Goal: Use online tool/utility: Utilize a website feature to perform a specific function

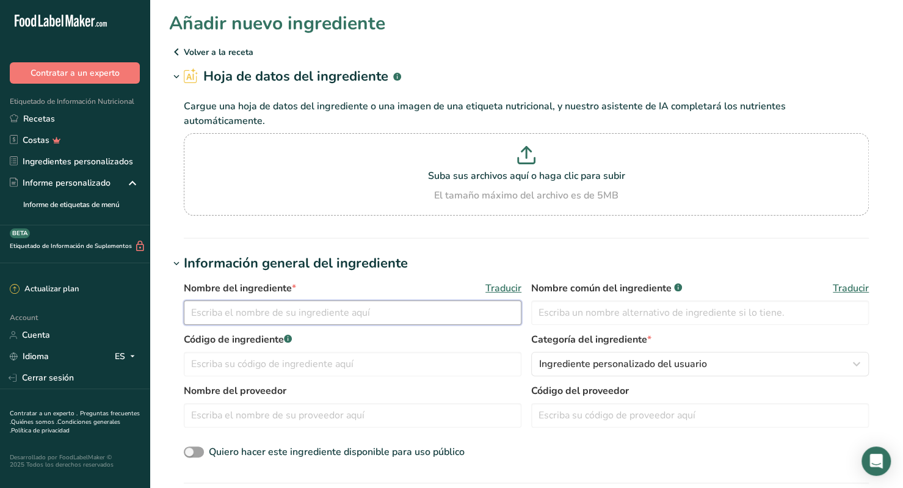
click at [317, 301] on input "text" at bounding box center [353, 312] width 338 height 24
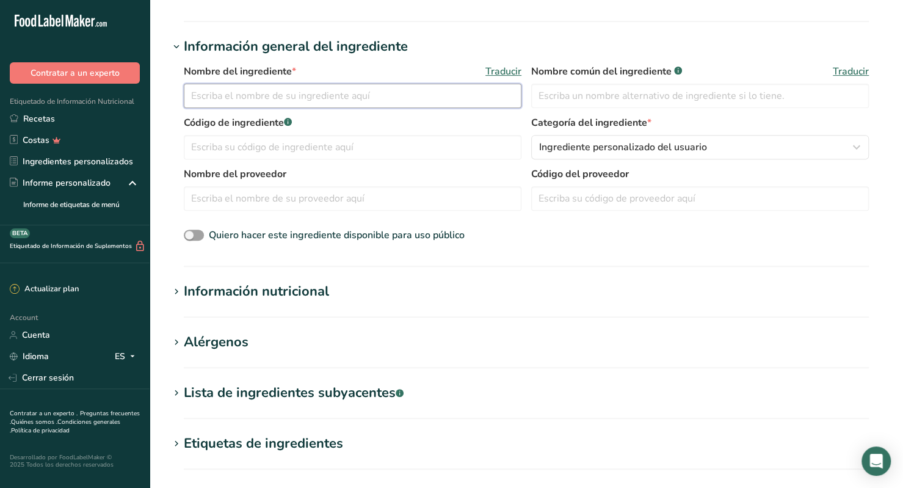
scroll to position [224, 0]
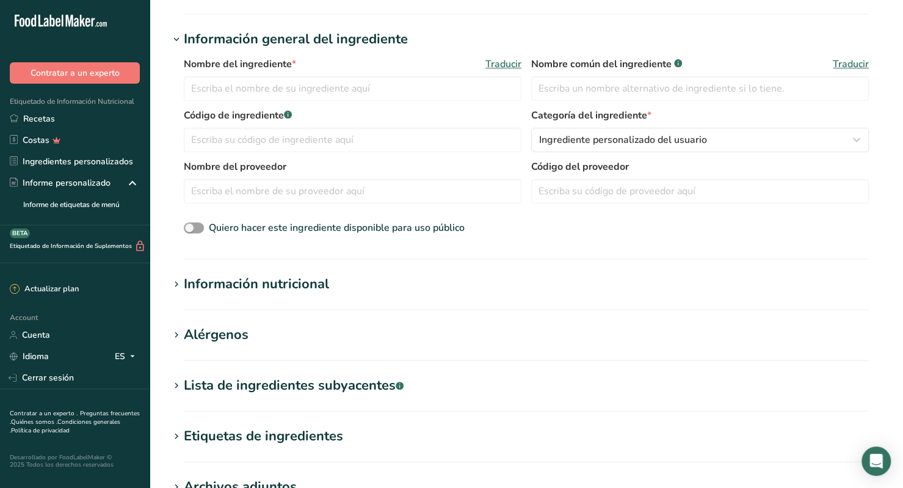
click at [320, 275] on div "Información nutricional" at bounding box center [256, 284] width 145 height 20
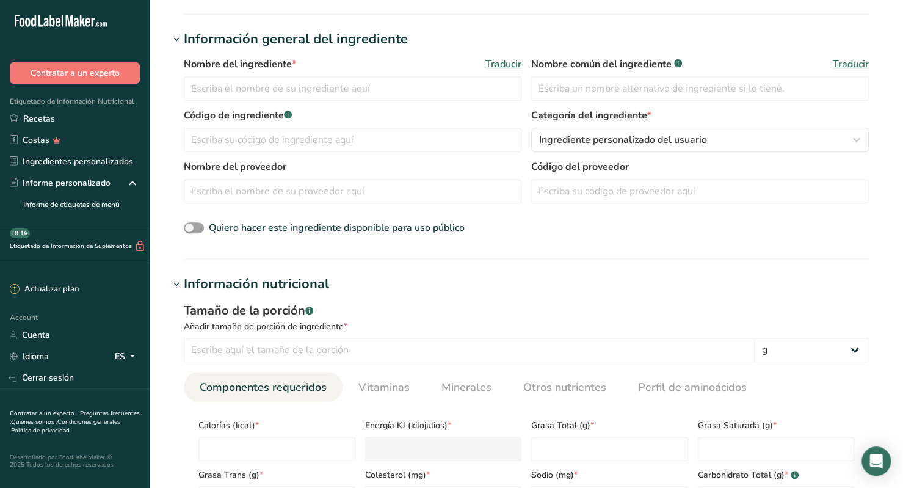
click at [320, 275] on div "Información nutricional" at bounding box center [256, 284] width 145 height 20
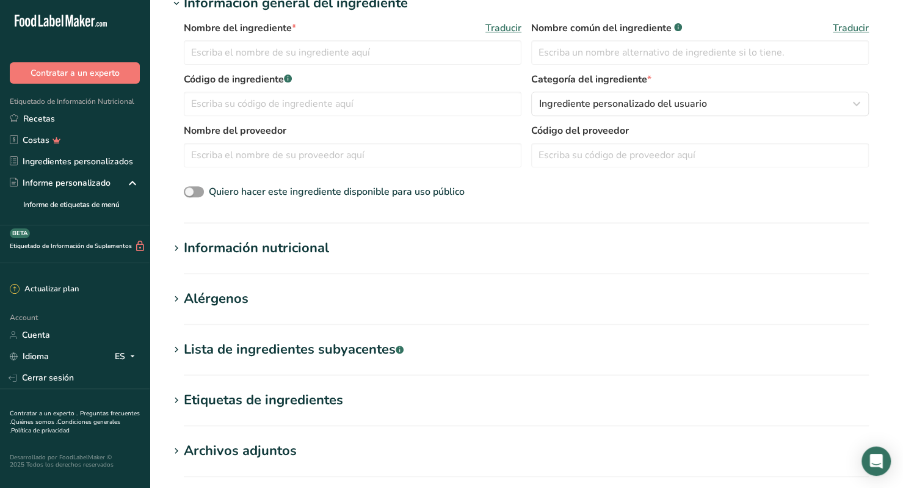
scroll to position [0, 0]
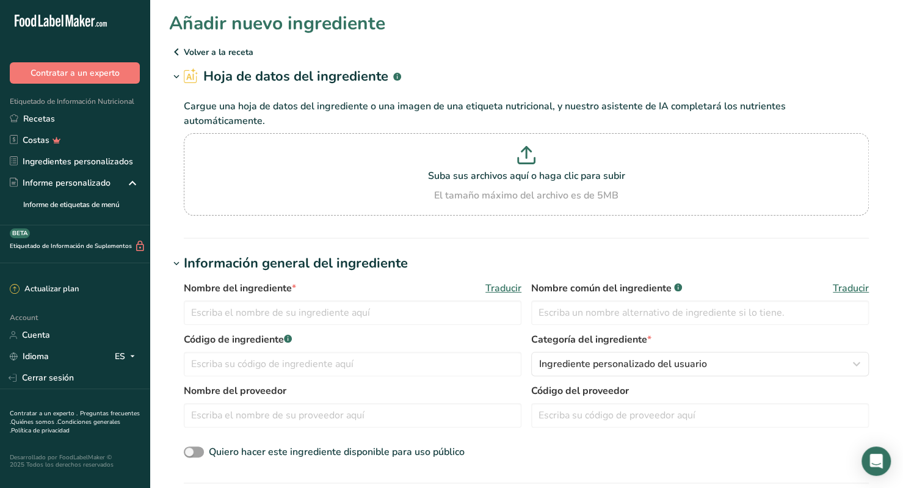
click at [179, 56] on icon at bounding box center [176, 52] width 15 height 22
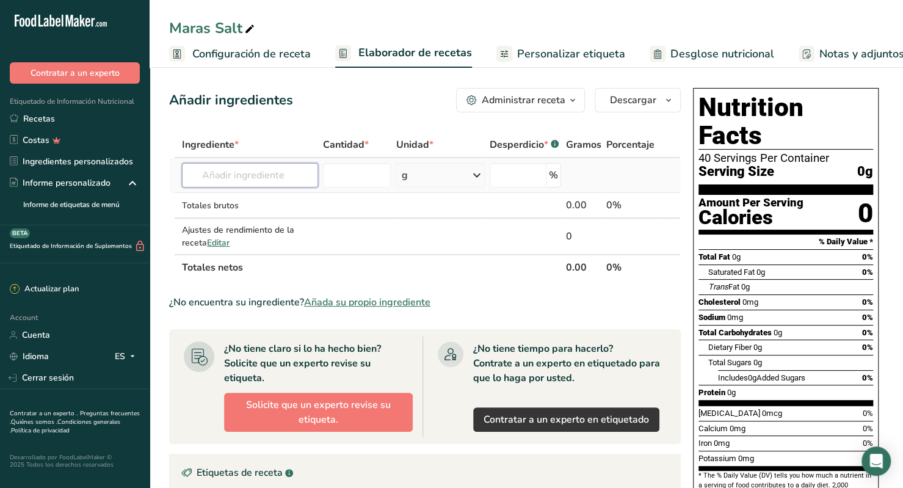
click at [235, 167] on input "text" at bounding box center [249, 175] width 135 height 24
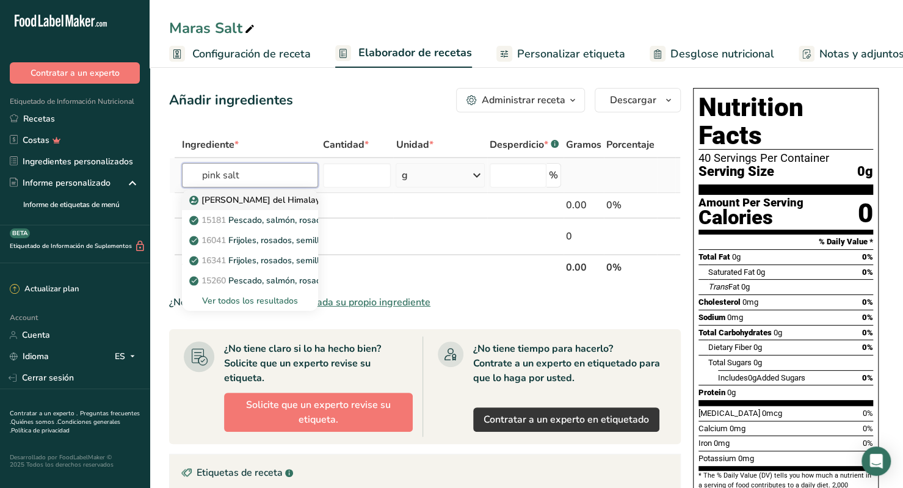
type input "pink salt"
click at [259, 198] on p "[PERSON_NAME] del Himalaya" at bounding box center [258, 199] width 133 height 13
type input "Himalayan Pink Salt"
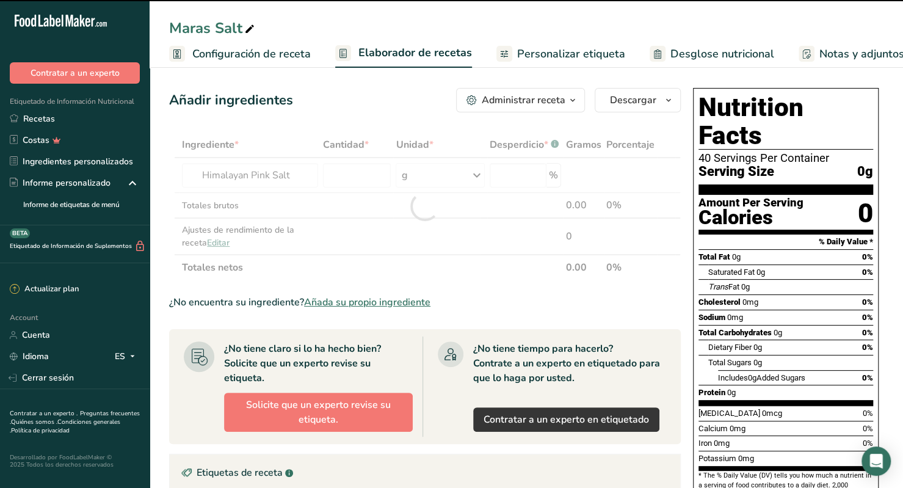
type input "0"
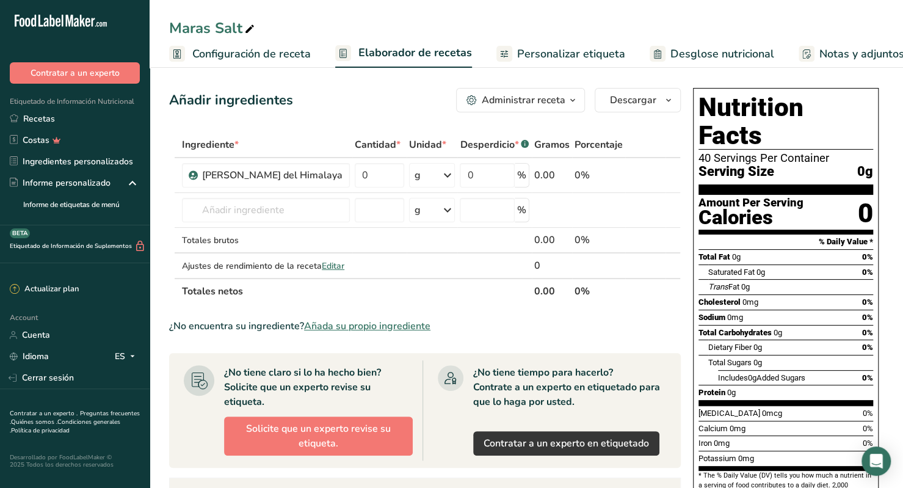
click at [891, 96] on section "Añadir ingredientes Administrar receta Eliminar receta Duplicar receta Escalar …" at bounding box center [526, 418] width 753 height 710
click at [637, 101] on span "Descargar" at bounding box center [633, 100] width 46 height 15
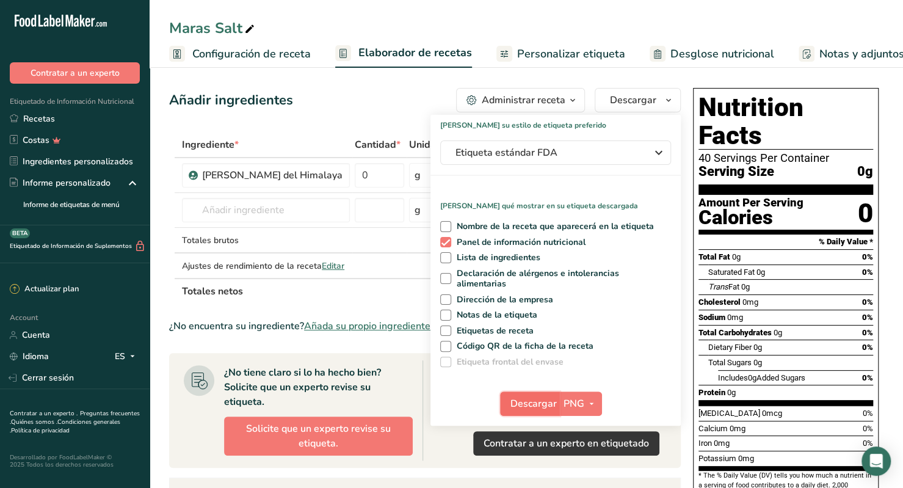
click at [525, 394] on button "Descargar" at bounding box center [530, 403] width 60 height 24
